Goal: Obtain resource: Download file/media

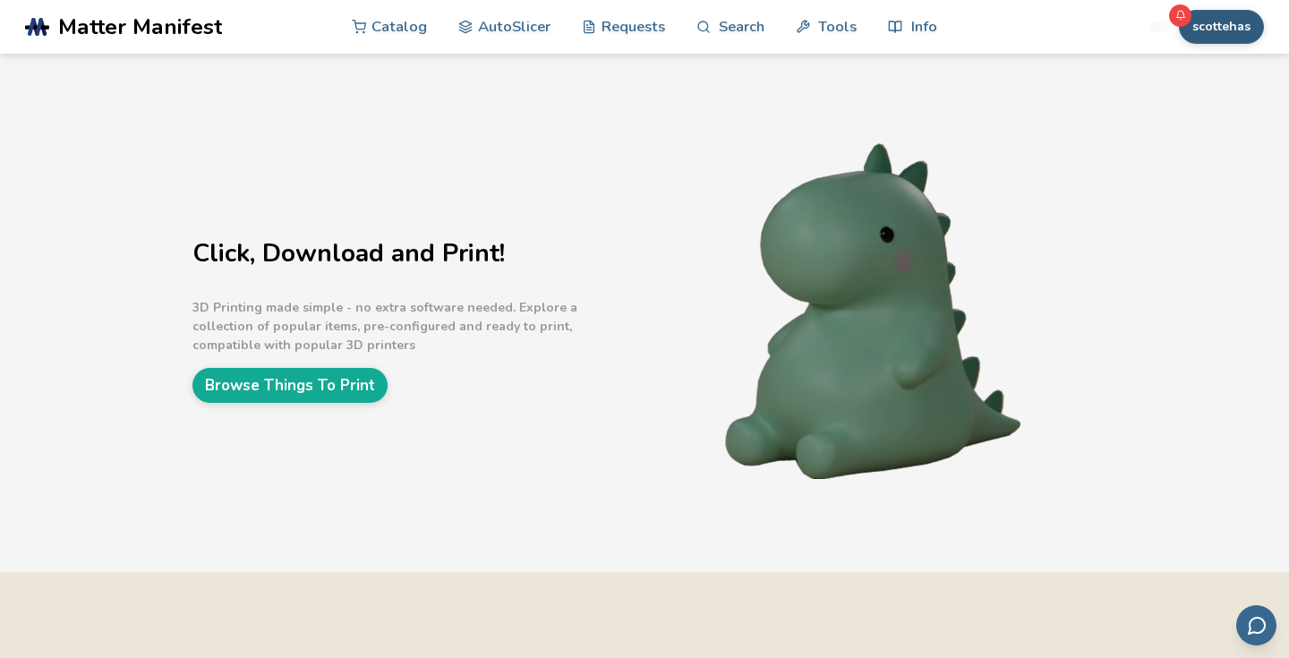
click at [1219, 26] on button "scottehas" at bounding box center [1221, 27] width 85 height 34
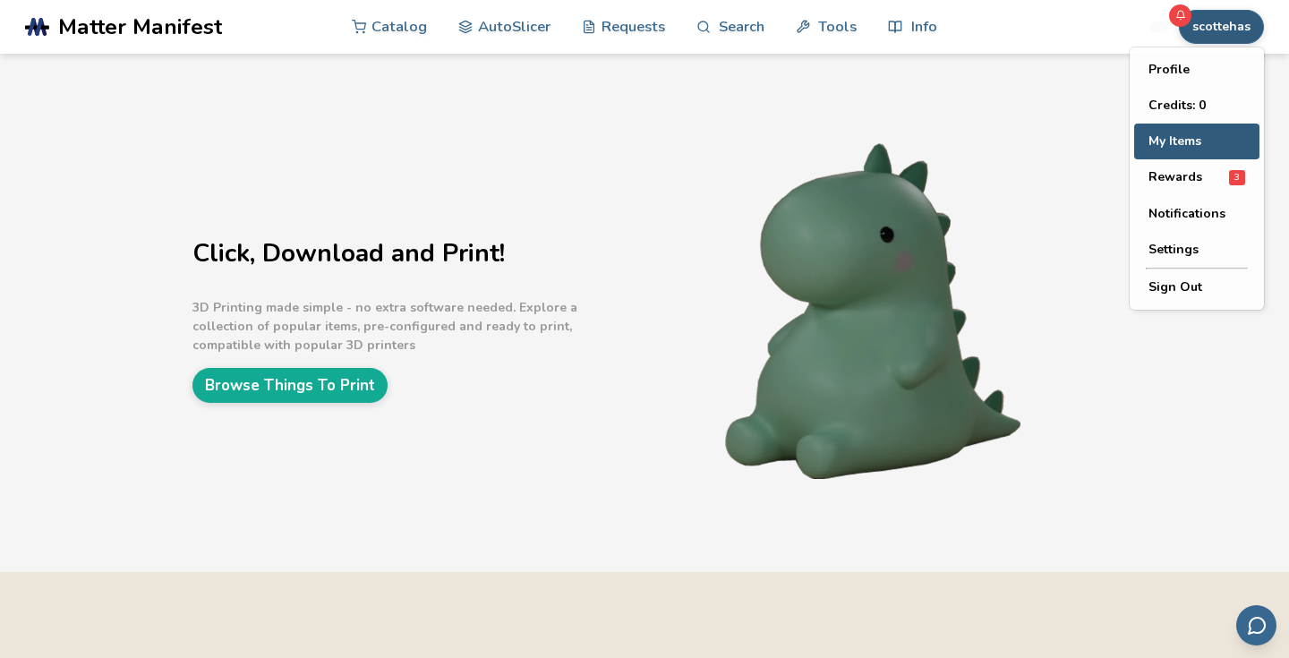
click at [1173, 150] on button "My Items" at bounding box center [1197, 142] width 125 height 36
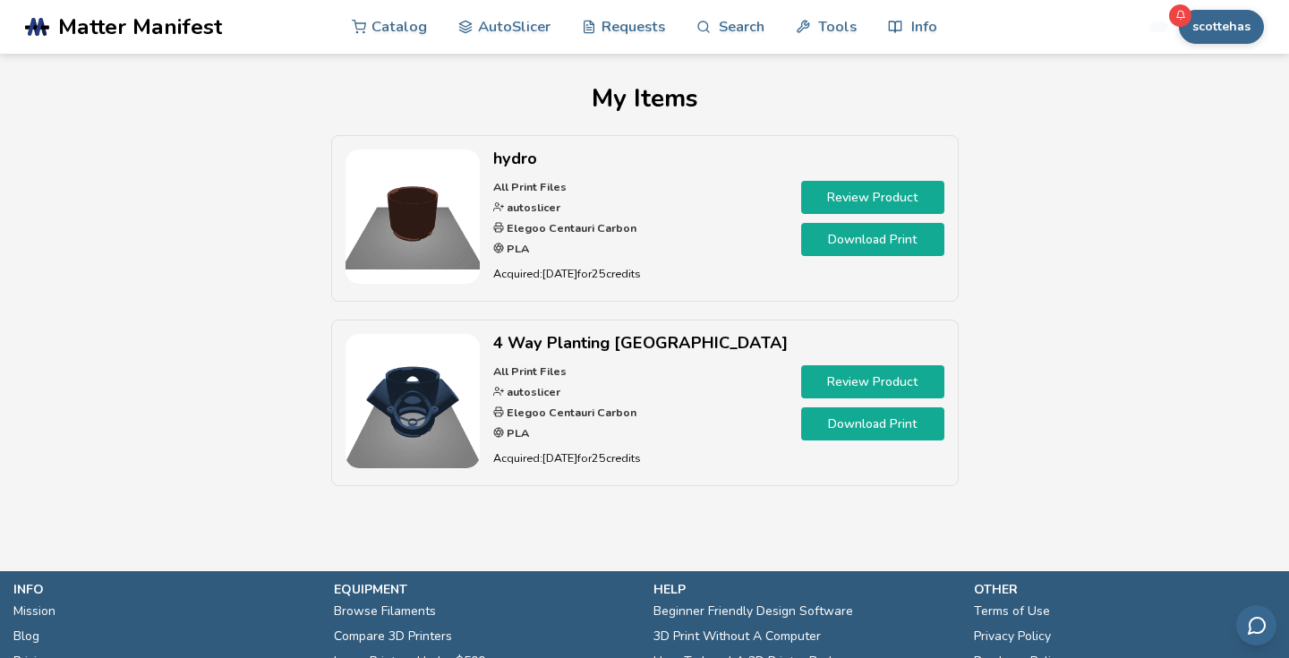
click at [833, 196] on link "Review Product" at bounding box center [872, 197] width 143 height 33
click at [435, 257] on img at bounding box center [413, 217] width 134 height 134
click at [892, 238] on link "Download Print" at bounding box center [872, 239] width 143 height 33
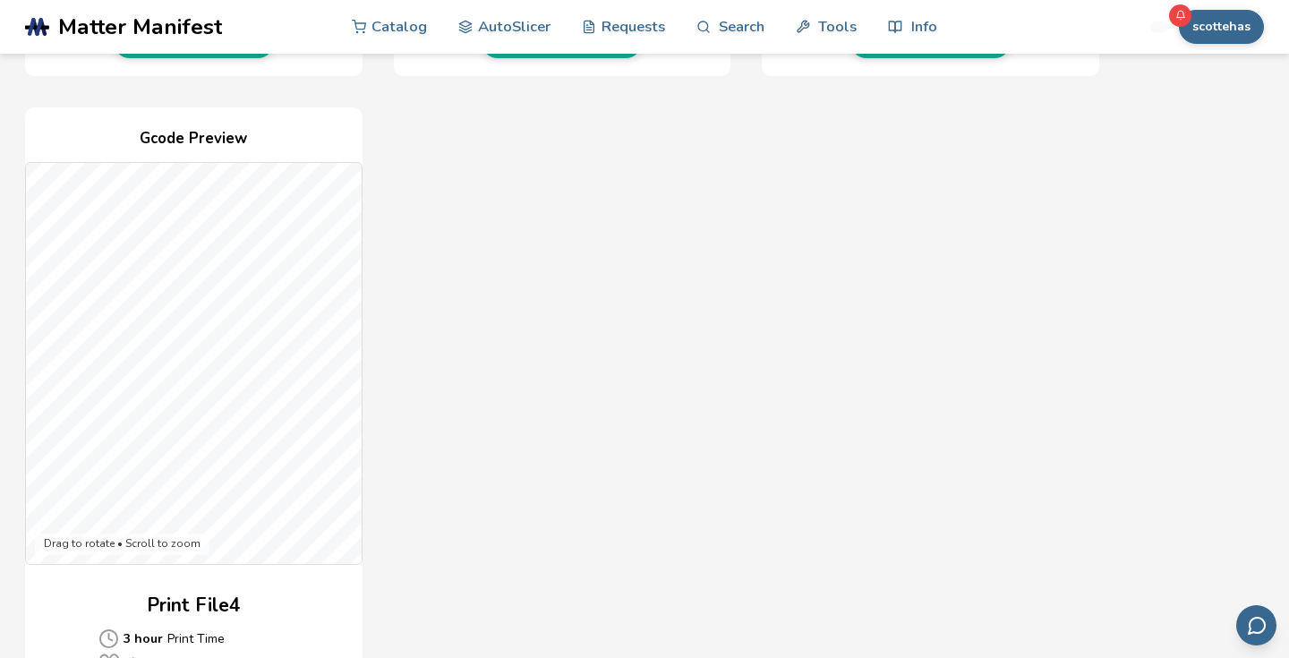
scroll to position [1217, 0]
